Goal: Transaction & Acquisition: Book appointment/travel/reservation

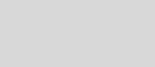
select select "es"
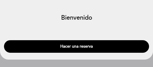
scroll to position [29, 0]
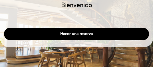
click at [82, 37] on button "Hacer una reserva" at bounding box center [76, 34] width 145 height 13
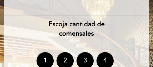
scroll to position [57, 0]
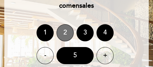
click at [65, 32] on div "2" at bounding box center [65, 32] width 17 height 17
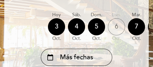
scroll to position [86, 0]
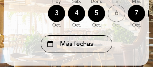
click at [120, 6] on div "6" at bounding box center [116, 13] width 17 height 17
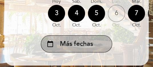
click at [91, 47] on span "Más fechas" at bounding box center [76, 43] width 33 height 9
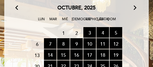
scroll to position [57, 0]
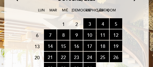
click at [38, 35] on span "6" at bounding box center [37, 35] width 13 height 11
click at [78, 26] on span "2" at bounding box center [76, 24] width 13 height 11
click at [65, 27] on span "1" at bounding box center [63, 24] width 13 height 11
click at [118, 21] on span "5 RESERVAS DISPONIBLES" at bounding box center [116, 23] width 13 height 11
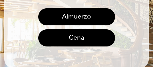
scroll to position [86, 0]
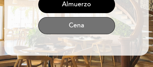
click at [90, 26] on button "Cena" at bounding box center [76, 25] width 77 height 17
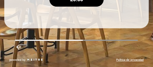
scroll to position [215, 0]
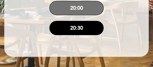
click at [93, 10] on button "20:00" at bounding box center [76, 8] width 54 height 14
